Goal: Task Accomplishment & Management: Use online tool/utility

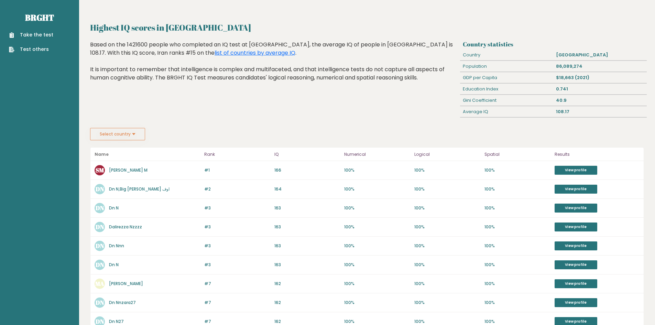
click at [131, 131] on button "Select country" at bounding box center [117, 134] width 55 height 12
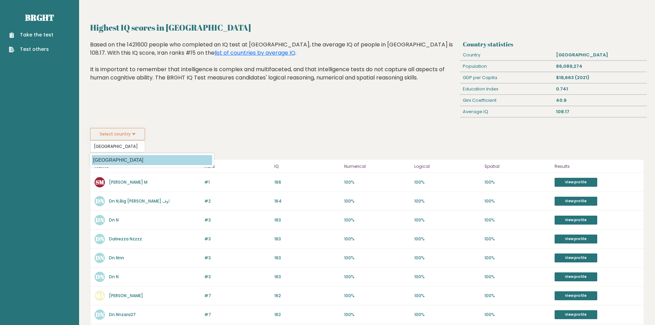
click at [107, 159] on option "[GEOGRAPHIC_DATA]" at bounding box center [152, 160] width 120 height 10
type input "[GEOGRAPHIC_DATA]"
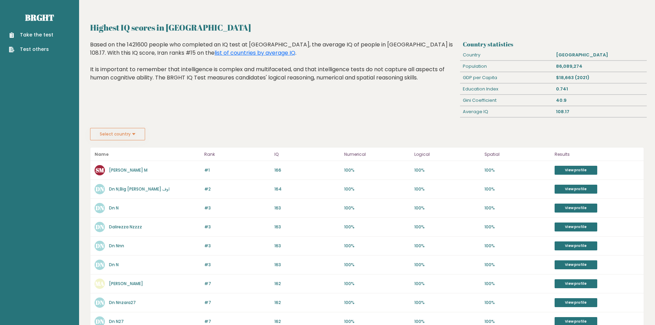
click at [118, 133] on button "Select country" at bounding box center [117, 134] width 55 height 12
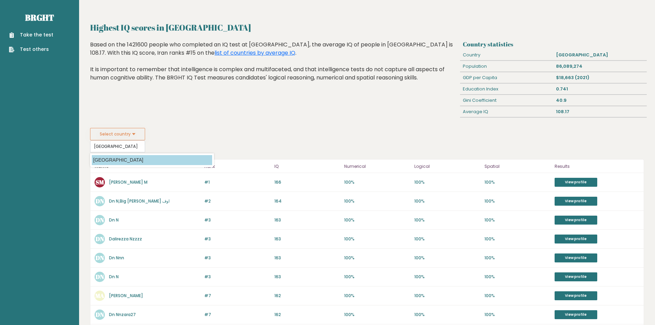
click at [99, 162] on option "Iran" at bounding box center [152, 160] width 120 height 10
type input "Iran"
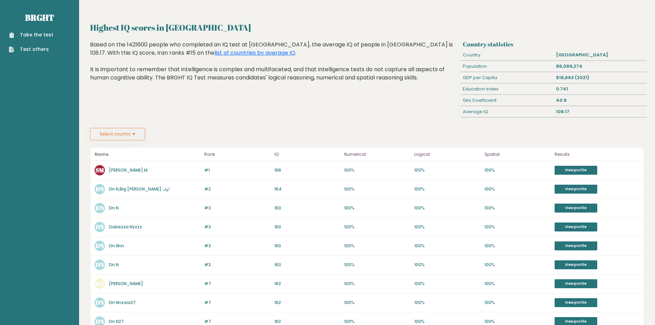
click at [38, 32] on link "Take the test" at bounding box center [31, 34] width 44 height 7
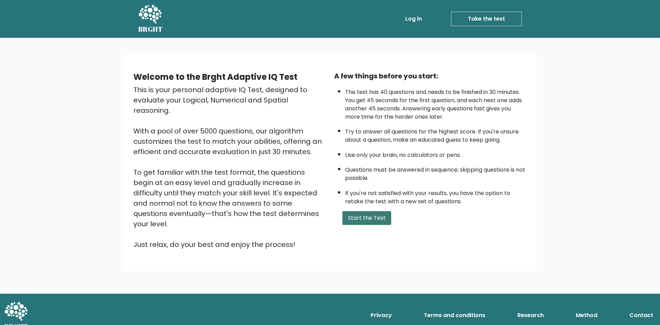
click at [368, 221] on button "Start the Test" at bounding box center [366, 218] width 49 height 14
